Goal: Find specific page/section

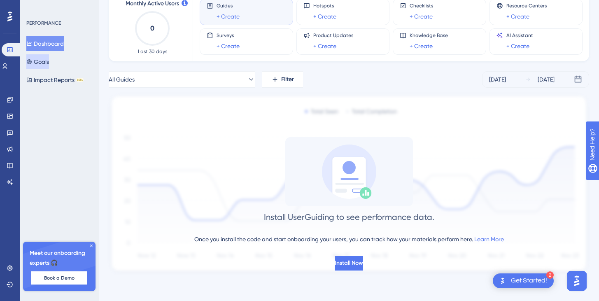
click at [49, 62] on button "Goals" at bounding box center [37, 61] width 23 height 15
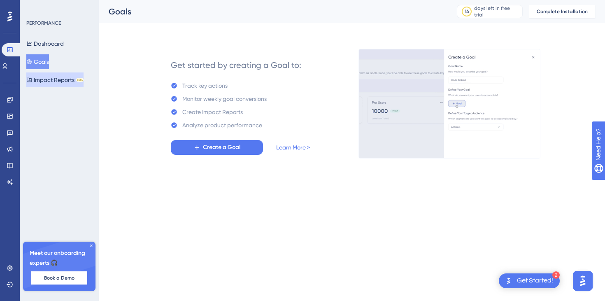
click at [58, 79] on button "Impact Reports BETA" at bounding box center [54, 79] width 57 height 15
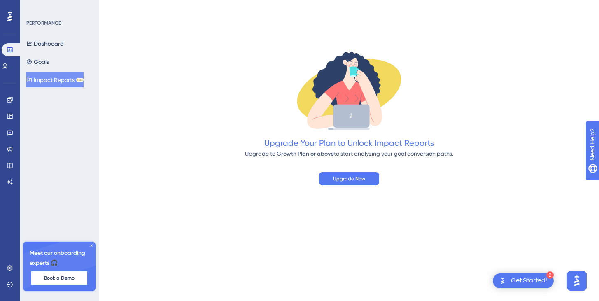
scroll to position [84, 0]
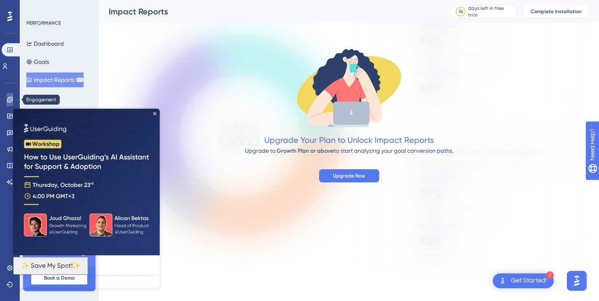
click at [7, 103] on link at bounding box center [10, 99] width 7 height 13
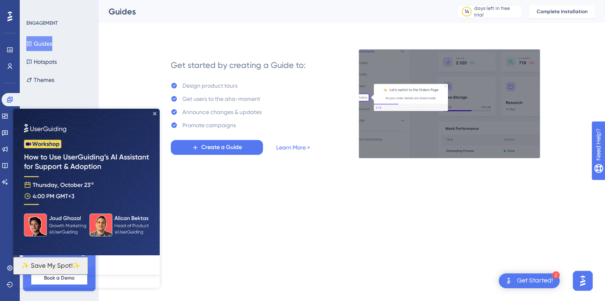
click at [151, 113] on img at bounding box center [86, 182] width 147 height 147
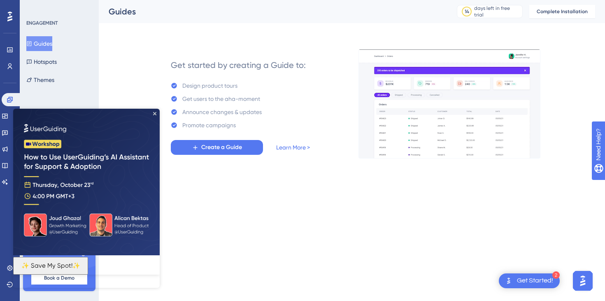
click at [154, 116] on img at bounding box center [86, 182] width 147 height 147
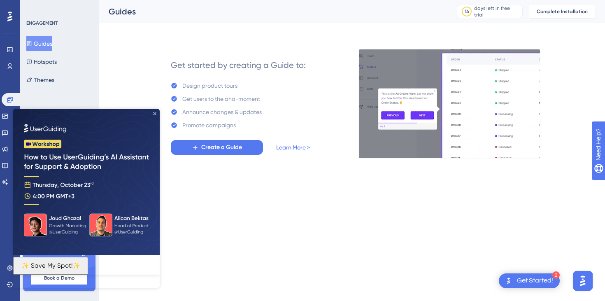
click at [154, 114] on icon "Close Preview" at bounding box center [154, 113] width 3 height 3
